Goal: Information Seeking & Learning: Learn about a topic

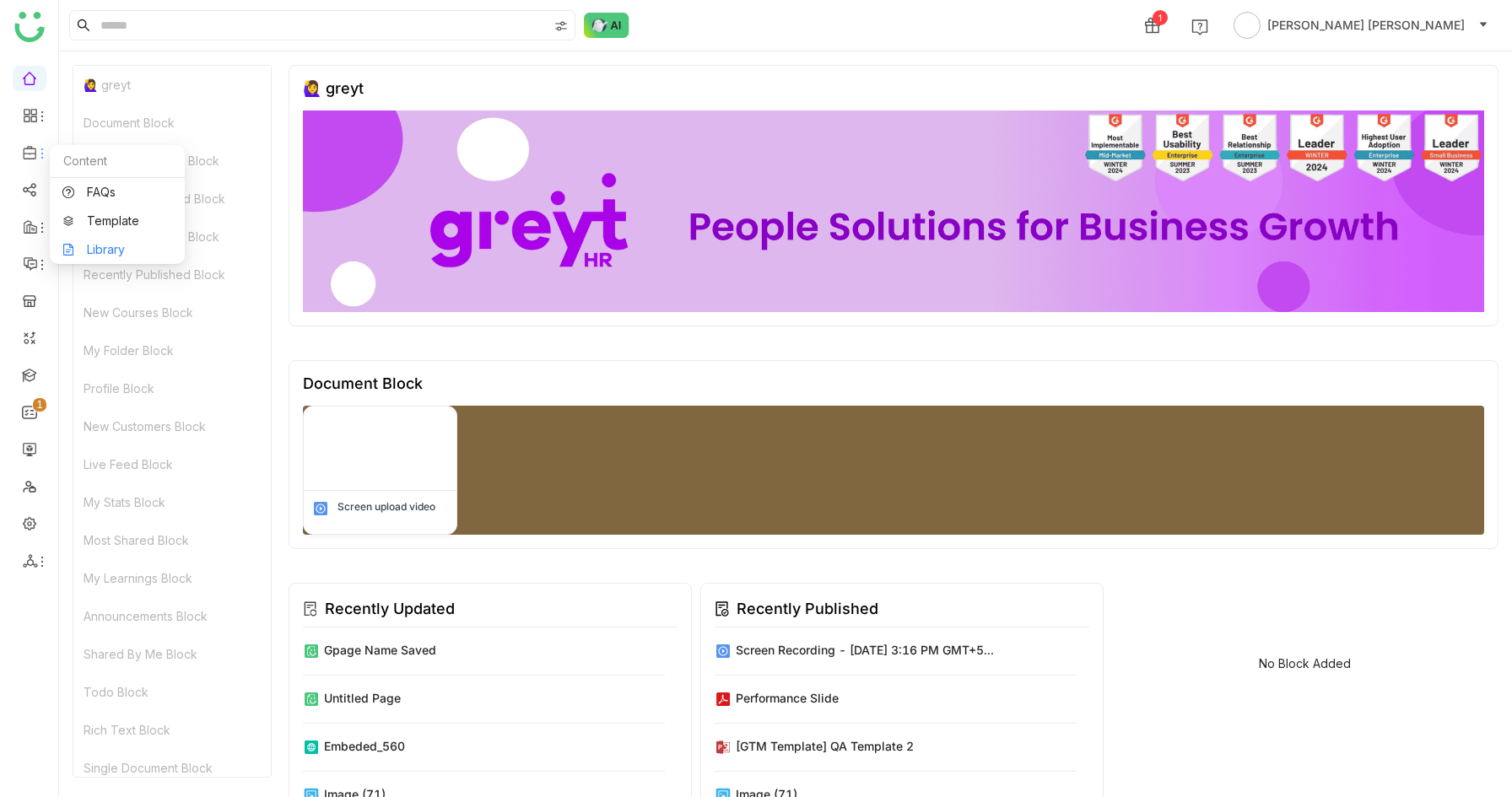
click at [77, 244] on link "Library" at bounding box center [117, 249] width 110 height 12
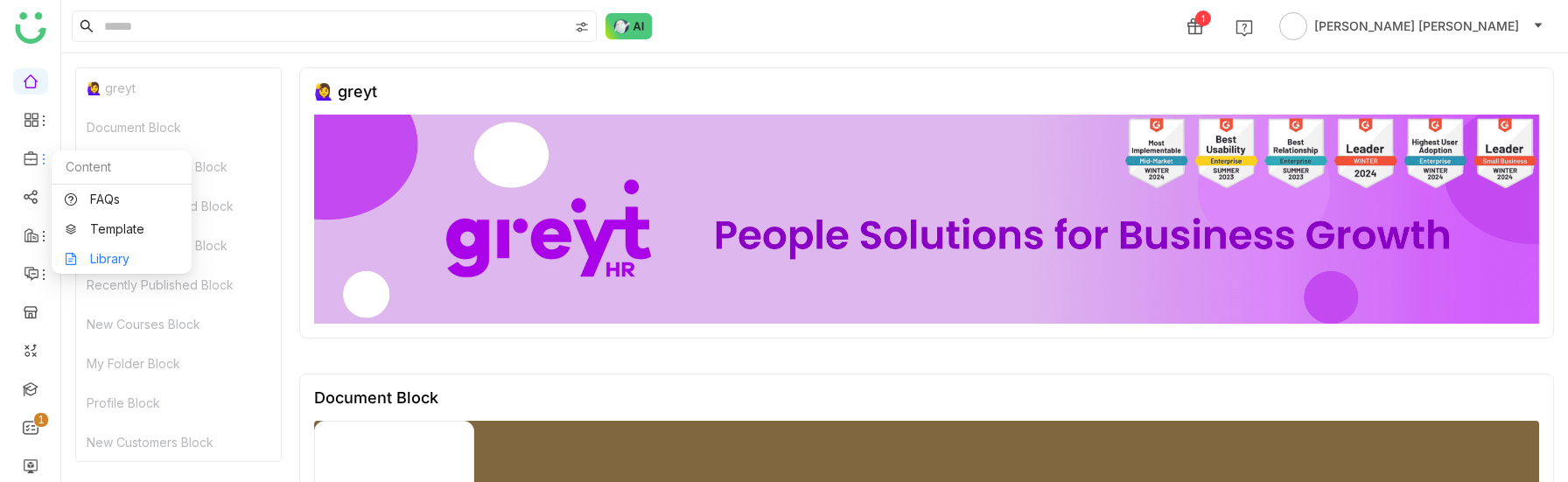
click at [99, 256] on link "Library" at bounding box center [121, 258] width 114 height 12
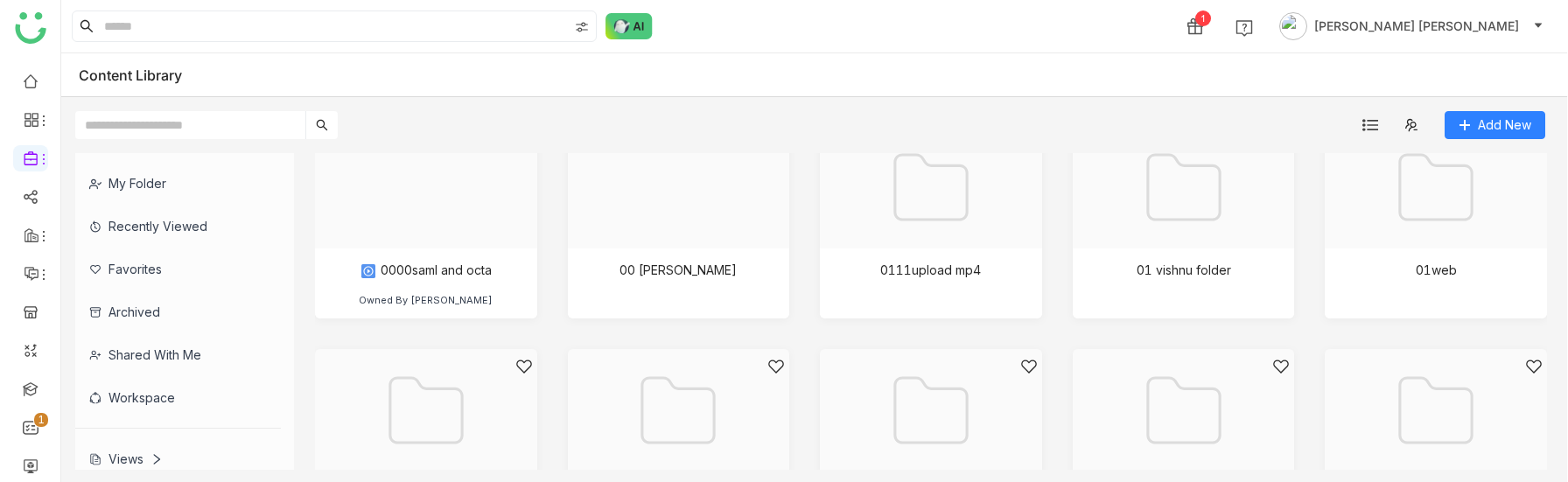
scroll to position [28, 0]
click at [457, 259] on div at bounding box center [420, 207] width 193 height 149
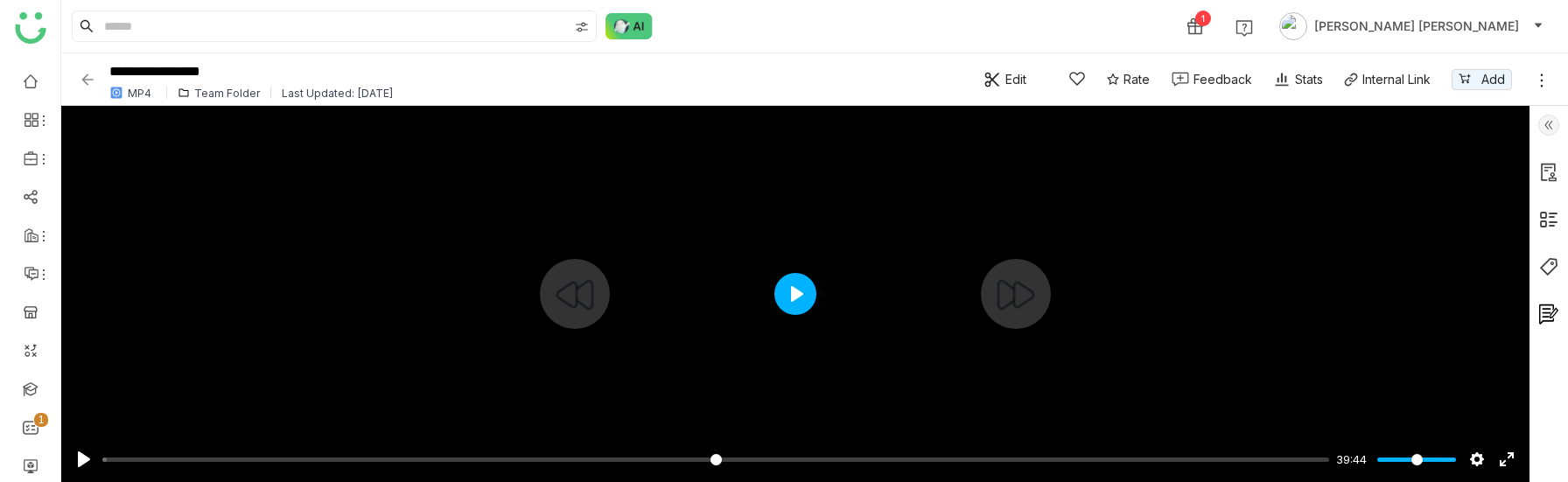
click at [803, 296] on button "Play" at bounding box center [795, 294] width 42 height 42
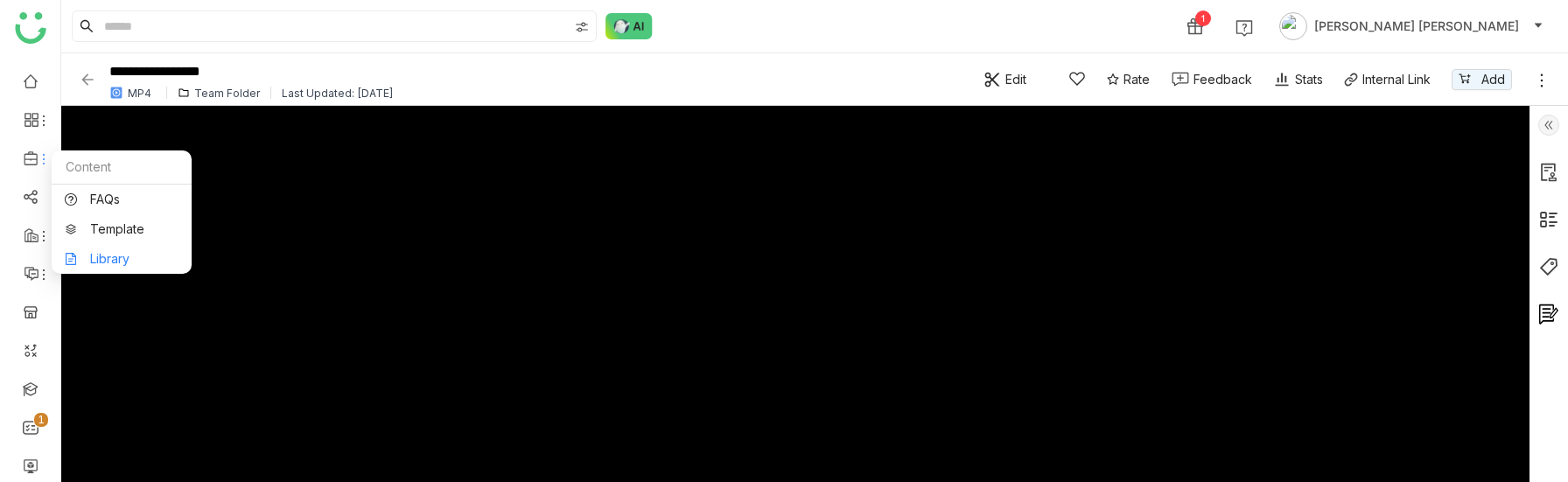
type input "****"
click at [98, 252] on link "Library" at bounding box center [121, 258] width 114 height 12
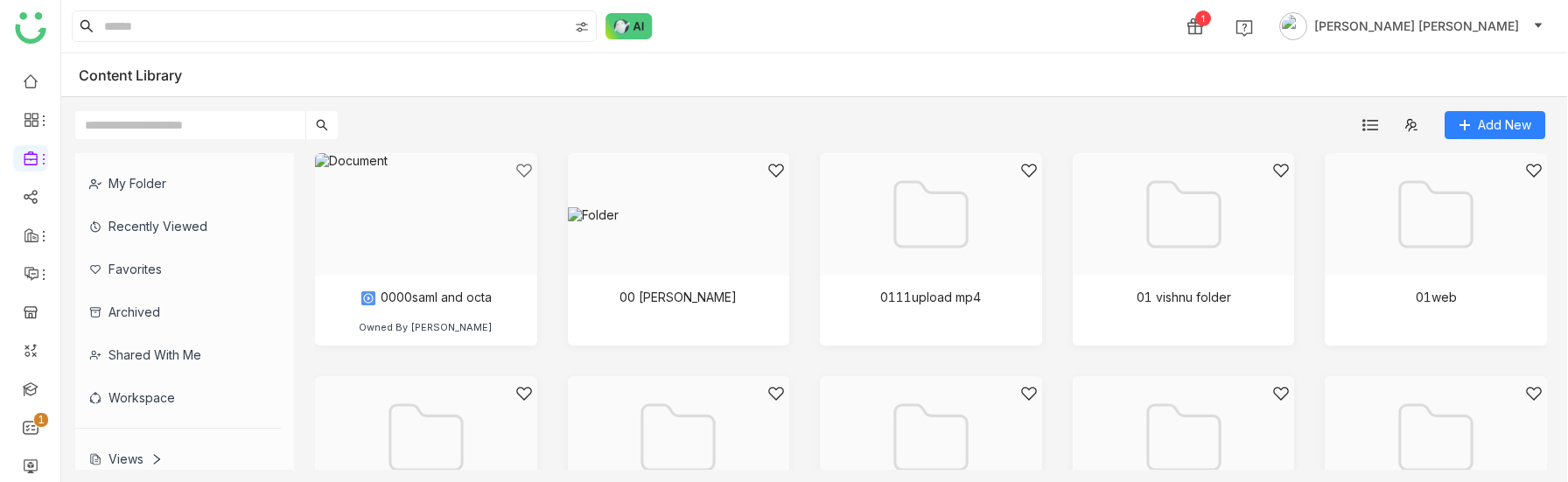
click at [169, 234] on div "Recently Viewed" at bounding box center [178, 226] width 206 height 43
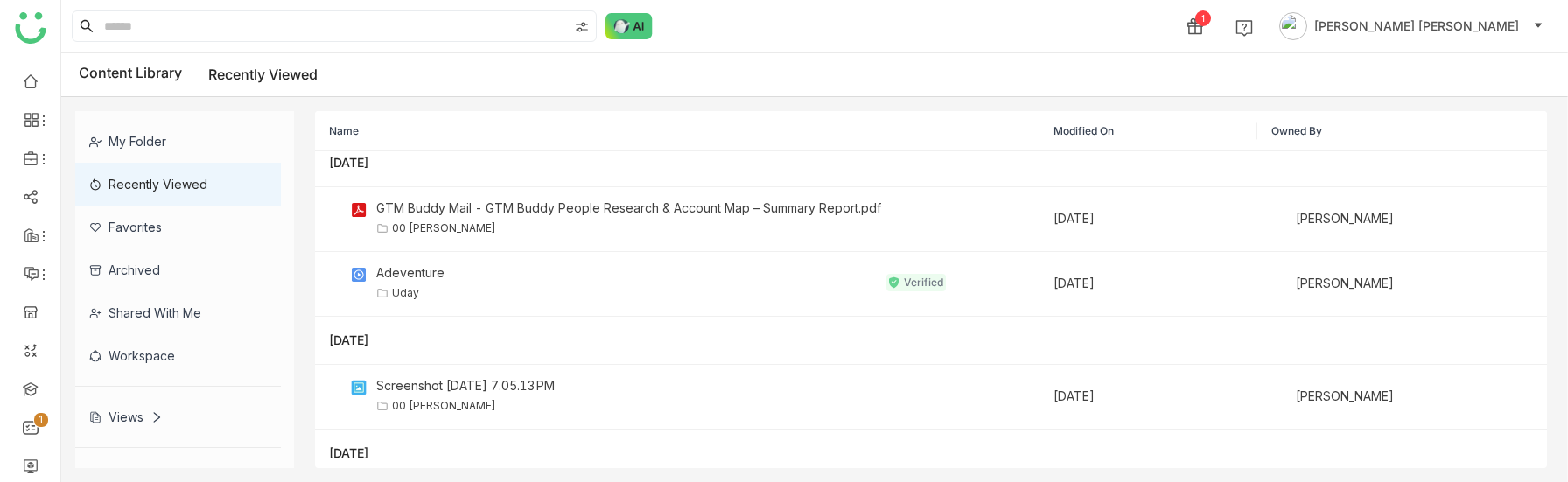
scroll to position [13, 0]
